Goal: Task Accomplishment & Management: Use online tool/utility

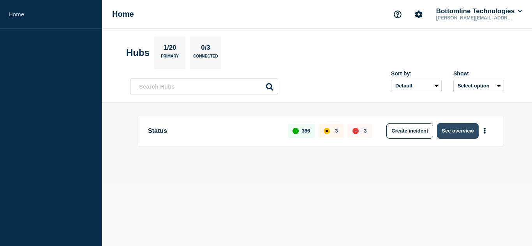
click at [464, 133] on button "See overview" at bounding box center [457, 131] width 41 height 16
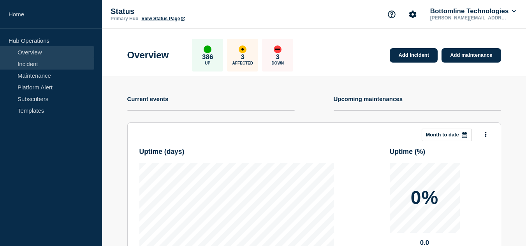
click at [26, 66] on link "Incident" at bounding box center [47, 64] width 94 height 12
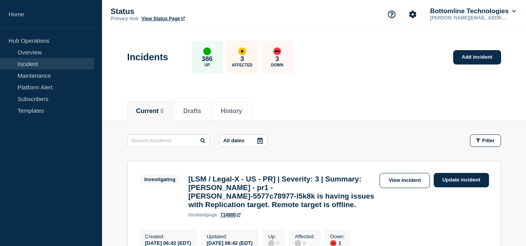
scroll to position [78, 0]
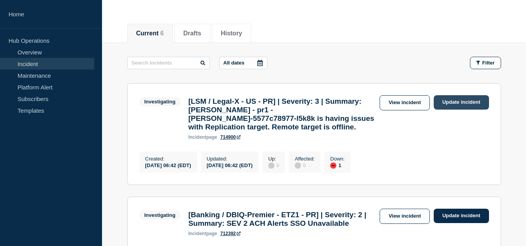
click at [461, 102] on link "Update incident" at bounding box center [461, 102] width 55 height 14
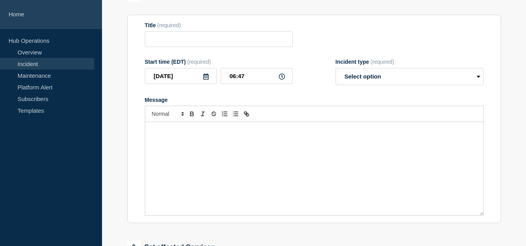
type input "[LSM / Legal-X - US - PR] | Severity: 3 | Summary: [PERSON_NAME] - pr1 - [PERSO…"
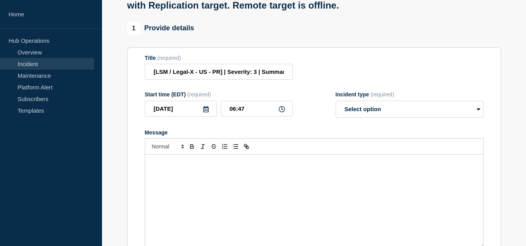
scroll to position [117, 0]
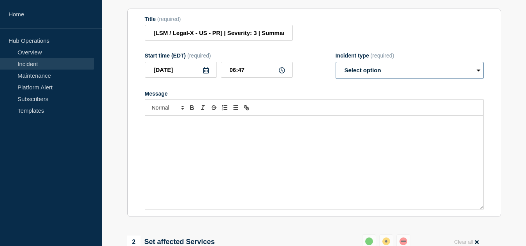
click at [360, 79] on select "Select option Investigating Identified Monitoring Resolved" at bounding box center [410, 70] width 148 height 17
select select "monitoring"
click at [336, 69] on select "Select option Investigating Identified Monitoring Resolved" at bounding box center [410, 70] width 148 height 17
click at [255, 128] on p "Message" at bounding box center [314, 124] width 326 height 7
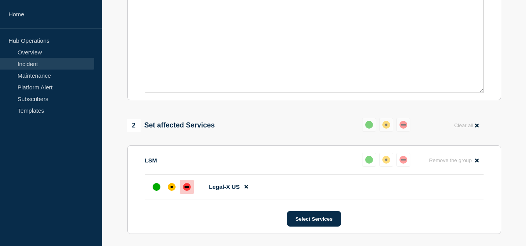
scroll to position [272, 0]
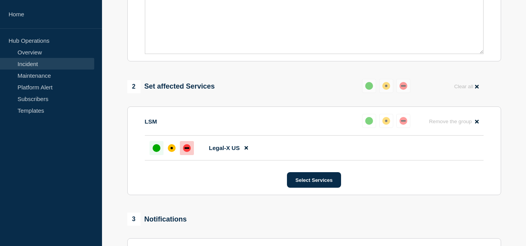
click at [157, 152] on div "up" at bounding box center [157, 148] width 8 height 8
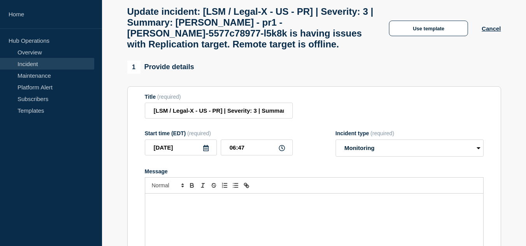
scroll to position [0, 0]
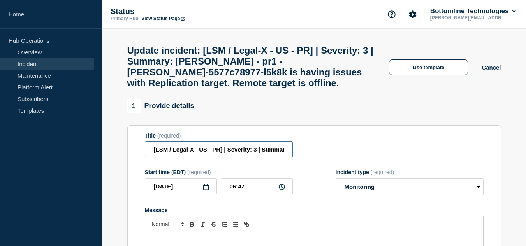
click at [261, 158] on input "[LSM / Legal-X - US - PR] | Severity: 3 | Summary: [PERSON_NAME] - pr1 - [PERSO…" at bounding box center [219, 150] width 148 height 16
paste input "WT-59107"
click at [282, 158] on input "[LSM / Legal-X - US - PR] | Severity: 3 | WT-59107 |Summary: [PERSON_NAME] - pr…" at bounding box center [219, 150] width 148 height 16
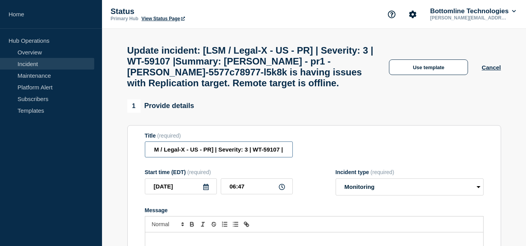
scroll to position [0, 11]
type input "[LSM / Legal-X - US - PR] | Severity: 3 | WT-59107 | Summary: [PERSON_NAME] - p…"
click at [264, 100] on div "Update incident: [LSM / Legal-X - US - PR] | Severity: 3 | WT-59107 | Summary: …" at bounding box center [313, 64] width 391 height 71
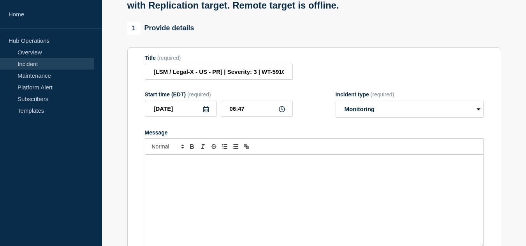
scroll to position [117, 0]
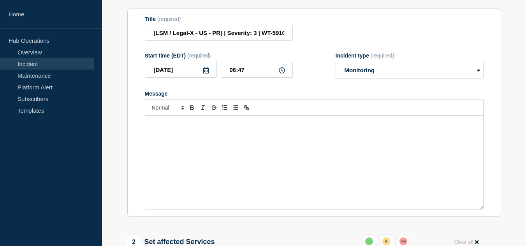
click at [160, 128] on p "Message" at bounding box center [314, 124] width 326 height 7
paste div "Message"
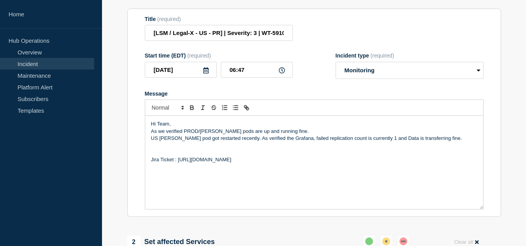
drag, startPoint x: 178, startPoint y: 168, endPoint x: 256, endPoint y: 169, distance: 77.9
click at [256, 163] on p "Jira Ticket : [URL][DOMAIN_NAME]" at bounding box center [314, 159] width 326 height 7
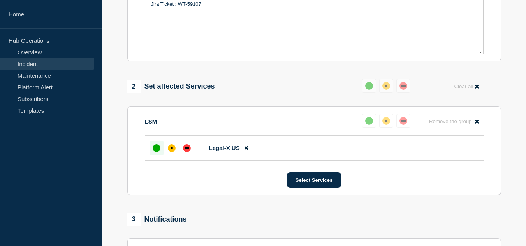
scroll to position [311, 0]
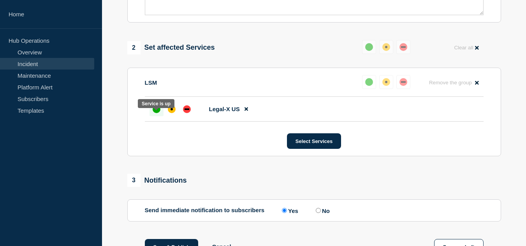
click at [154, 113] on div "up" at bounding box center [157, 109] width 8 height 8
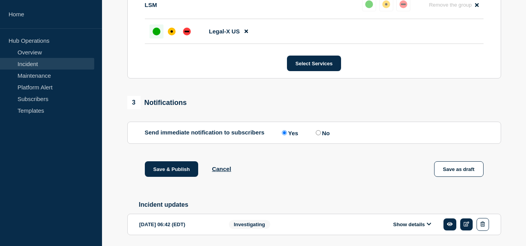
scroll to position [424, 0]
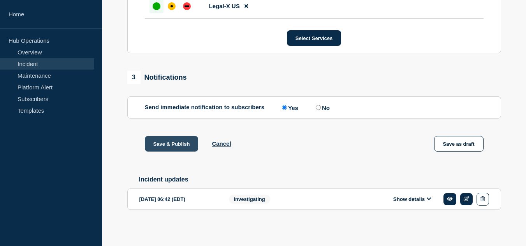
click at [184, 142] on button "Save & Publish" at bounding box center [172, 144] width 54 height 16
